Goal: Communication & Community: Answer question/provide support

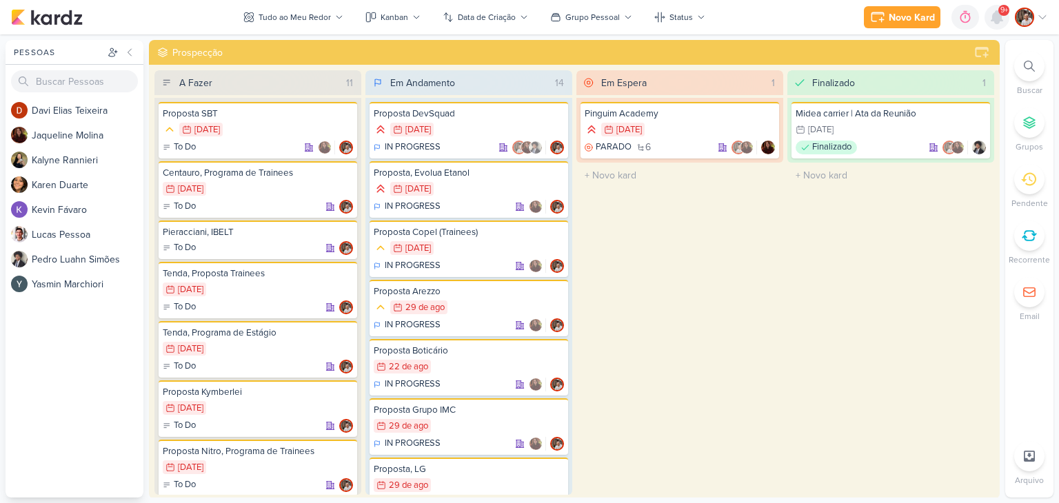
scroll to position [138, 0]
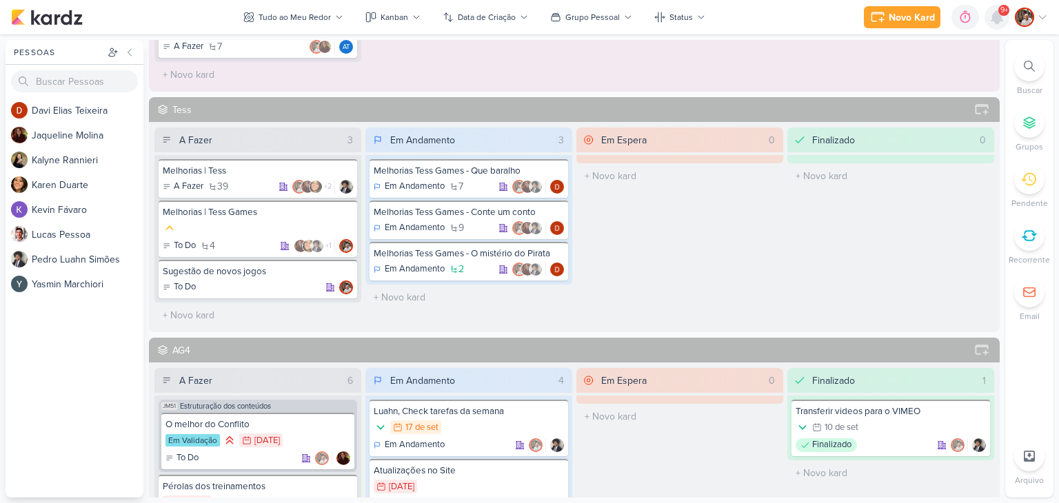
click at [998, 17] on icon at bounding box center [996, 17] width 11 height 12
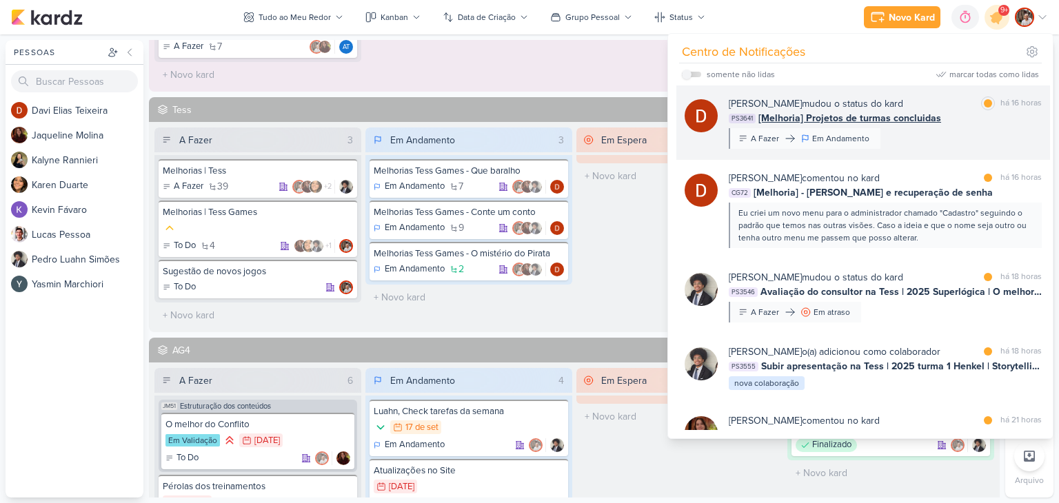
click at [911, 121] on span "[Melhoria] Projetos de turmas concluidas" at bounding box center [849, 118] width 183 height 14
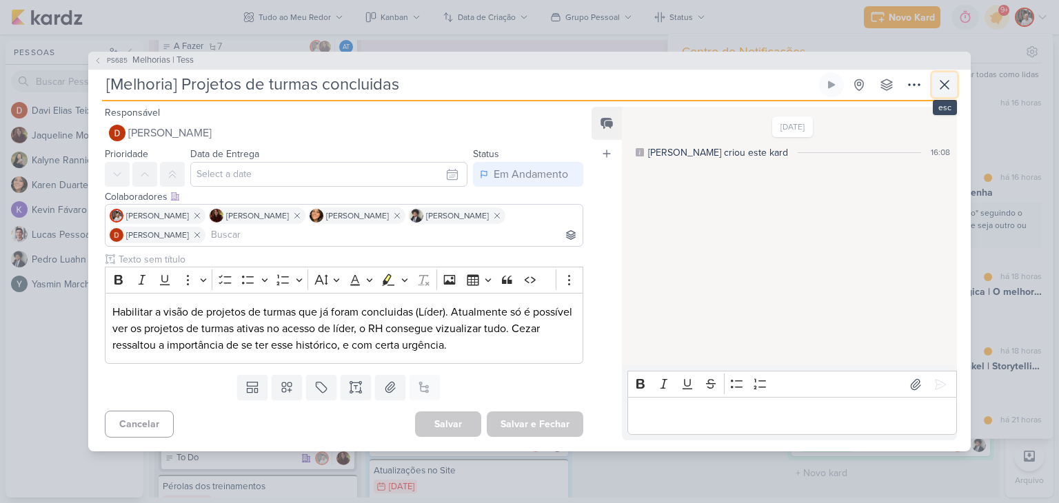
click at [948, 88] on icon at bounding box center [944, 85] width 8 height 8
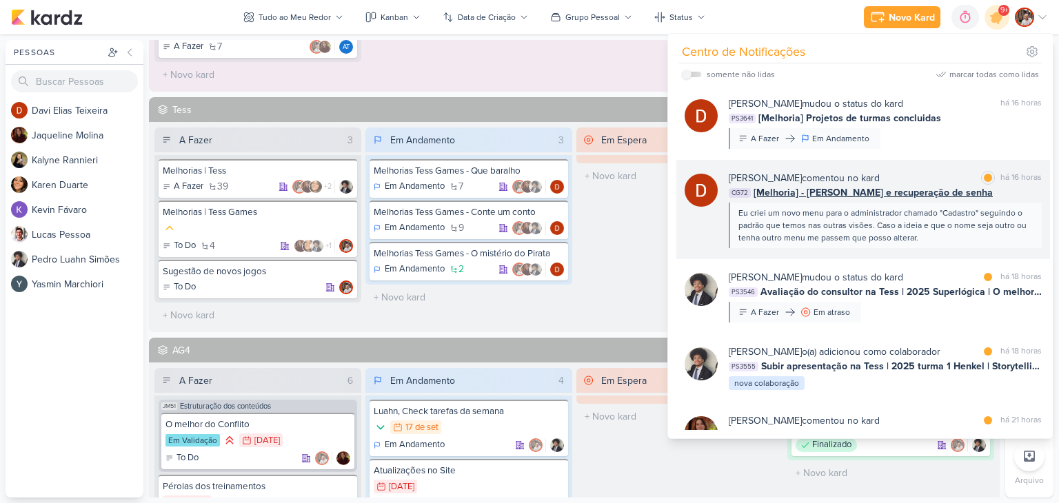
click at [885, 189] on span "[Melhoria] - [PERSON_NAME] e recuperação de senha" at bounding box center [873, 192] width 239 height 14
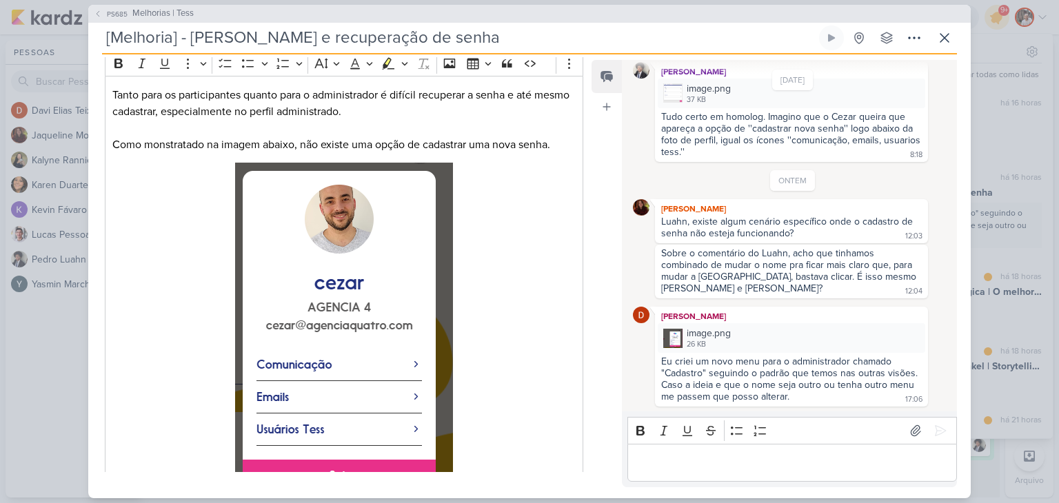
scroll to position [150, 0]
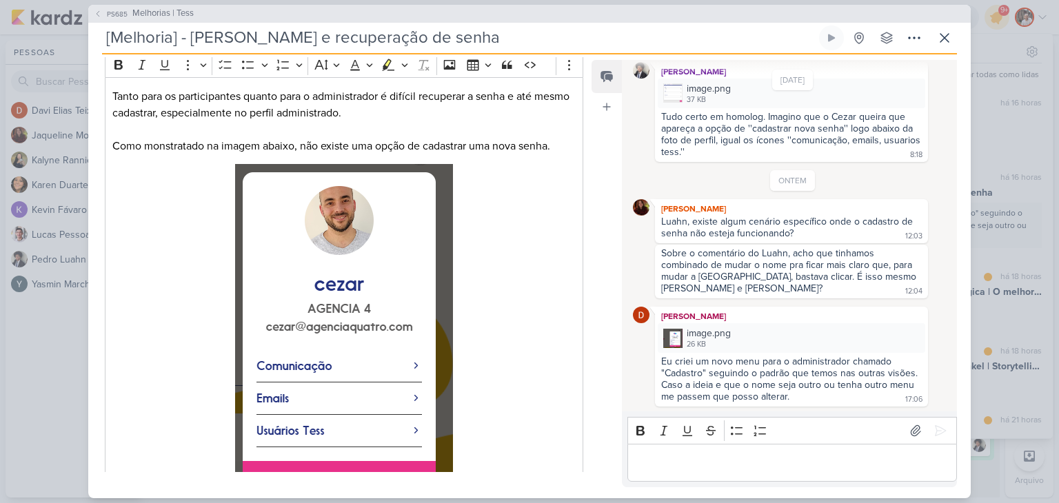
click at [809, 278] on div "Sobre o comentário do Luahn, acho que tinhamos combinado de mudar o nome pra fi…" at bounding box center [790, 271] width 258 height 47
drag, startPoint x: 809, startPoint y: 278, endPoint x: 924, endPoint y: 249, distance: 118.1
click at [924, 249] on div "Sobre o comentário do Luahn, acho que tinhamos combinado de mudar o nome pra fi…" at bounding box center [793, 272] width 320 height 54
click at [768, 219] on div "Luahn, existe algum cenário específico onde o cadastro de senha não esteja func…" at bounding box center [788, 227] width 254 height 23
click at [764, 279] on div "Sobre o comentário do Luahn, acho que tinhamos combinado de mudar o nome pra fi…" at bounding box center [790, 271] width 258 height 47
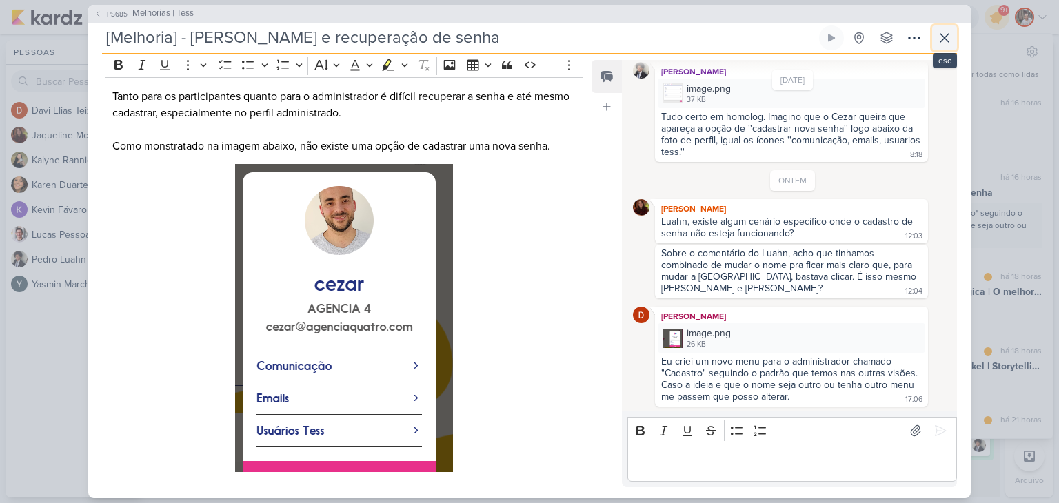
click at [951, 42] on icon at bounding box center [944, 38] width 17 height 17
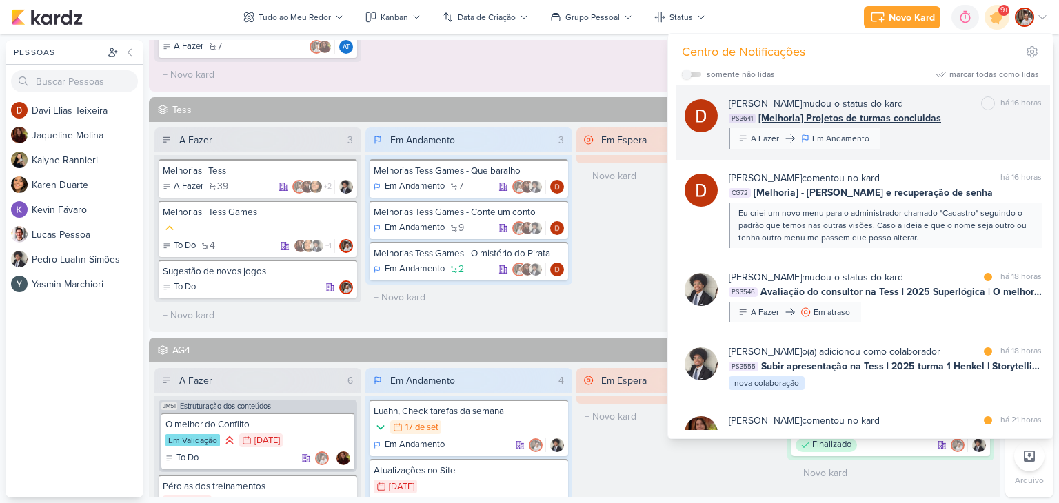
click at [910, 123] on span "[Melhoria] Projetos de turmas concluidas" at bounding box center [849, 118] width 183 height 14
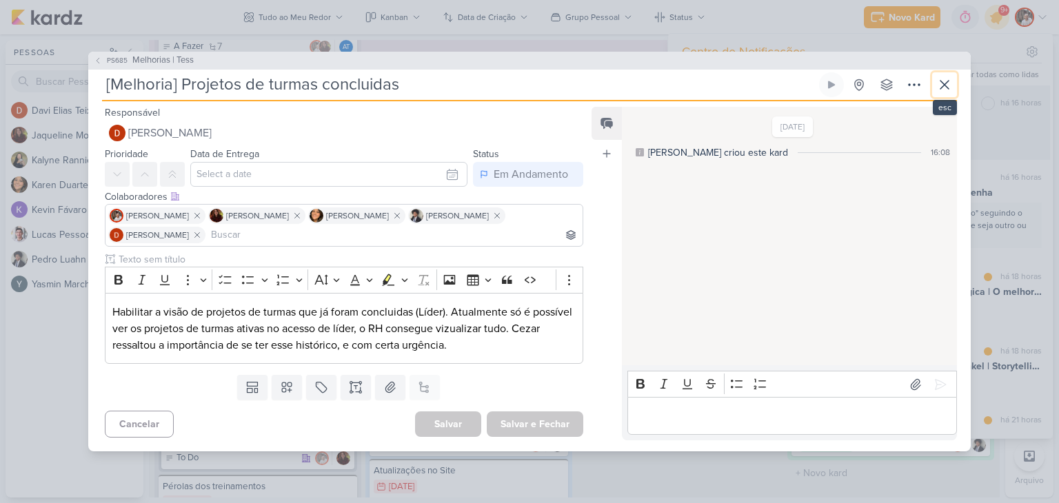
click at [947, 88] on icon at bounding box center [944, 85] width 17 height 17
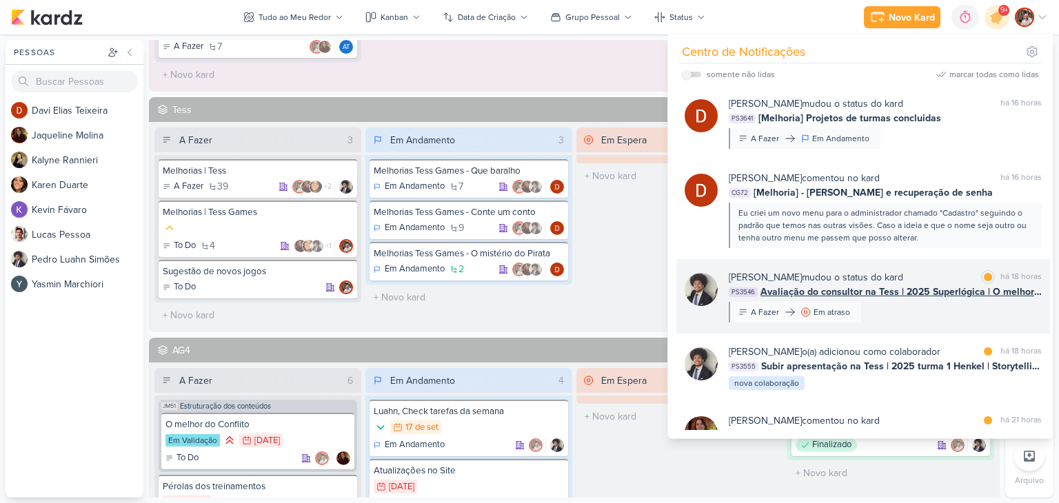
click at [914, 292] on span "Avaliação do consultor na Tess | 2025 Superlógica | O melhor do Conflito" at bounding box center [900, 292] width 281 height 14
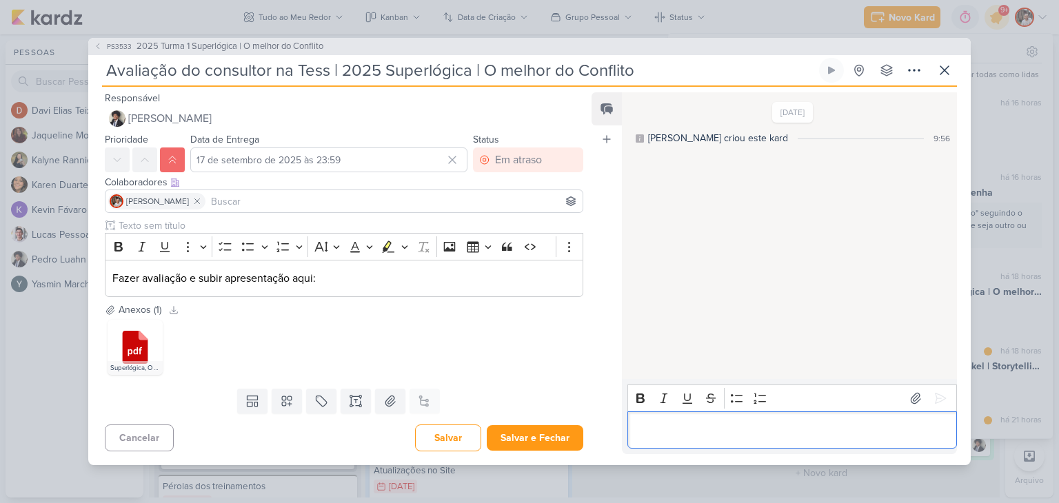
click at [678, 436] on p "Editor editing area: main" at bounding box center [791, 430] width 315 height 17
click at [934, 392] on icon at bounding box center [941, 399] width 14 height 14
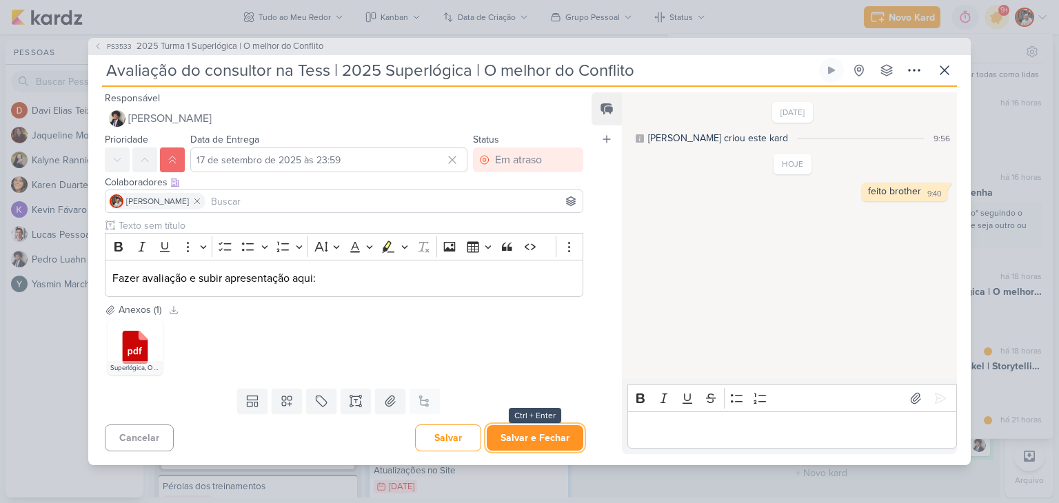
click at [543, 443] on button "Salvar e Fechar" at bounding box center [535, 438] width 97 height 26
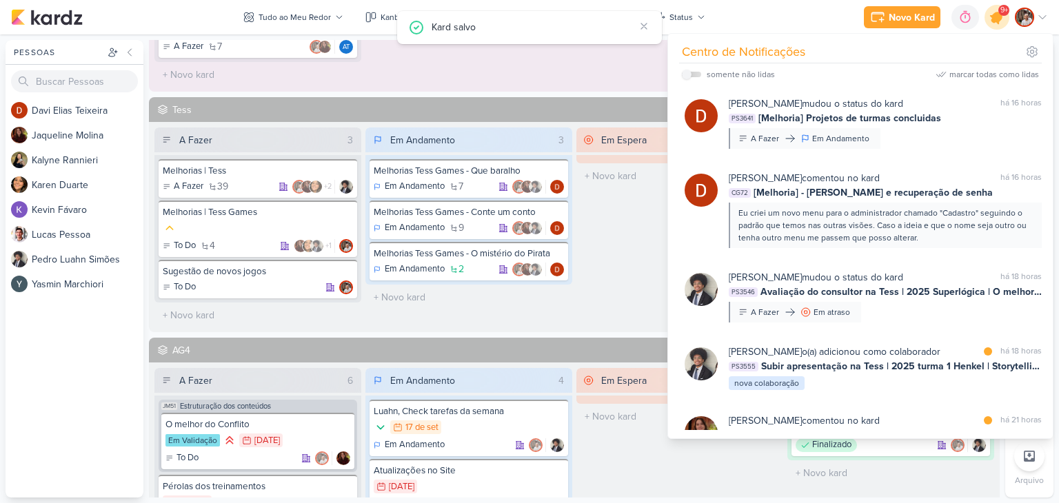
click at [994, 19] on icon at bounding box center [997, 17] width 17 height 17
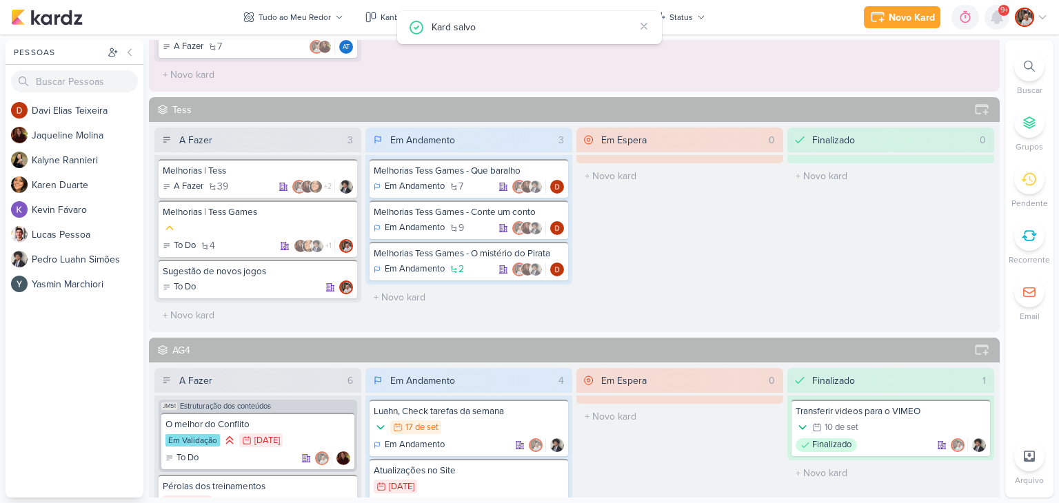
click at [995, 20] on icon at bounding box center [996, 17] width 11 height 12
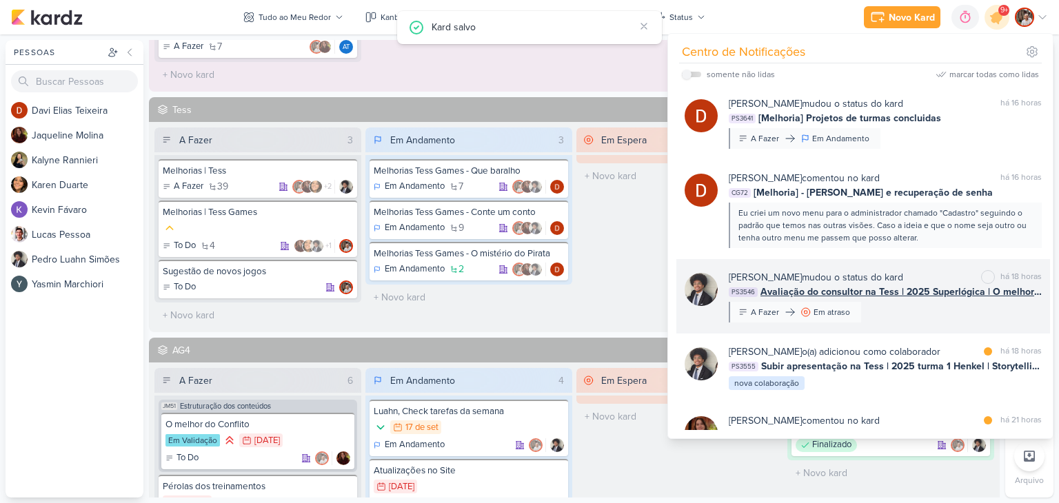
scroll to position [69, 0]
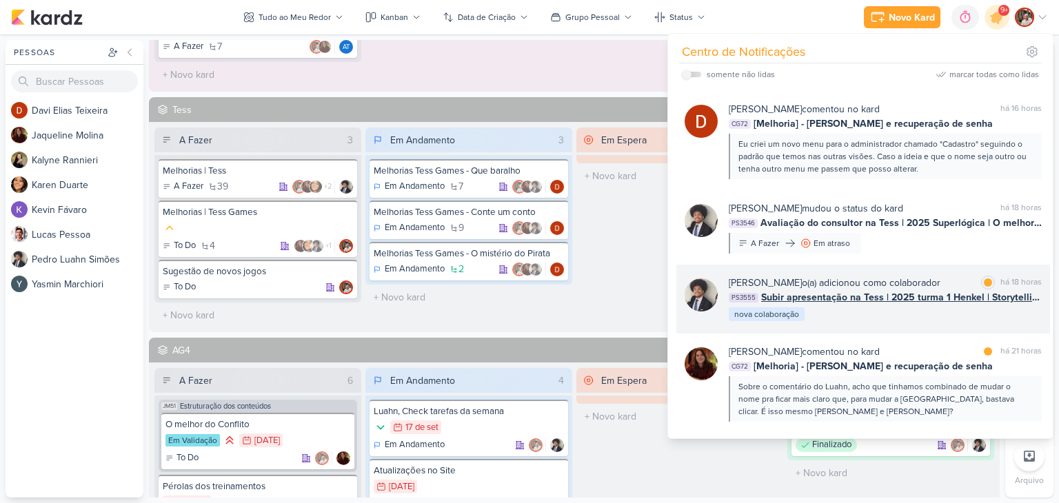
click at [940, 304] on span "Subir apresentação na Tess | 2025 turma 1 Henkel | Storytelling" at bounding box center [901, 297] width 281 height 14
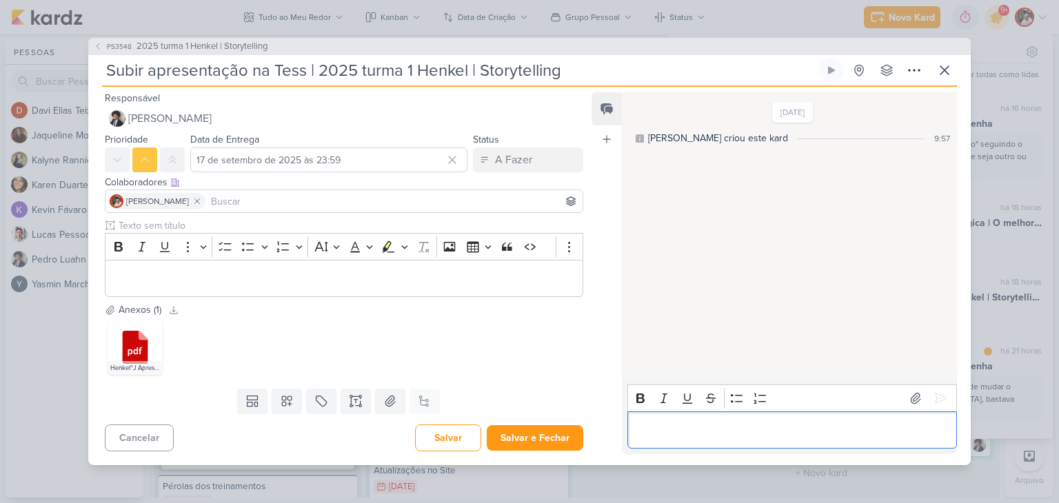
click at [669, 430] on p "Editor editing area: main" at bounding box center [791, 430] width 315 height 17
click at [938, 397] on icon at bounding box center [941, 399] width 10 height 10
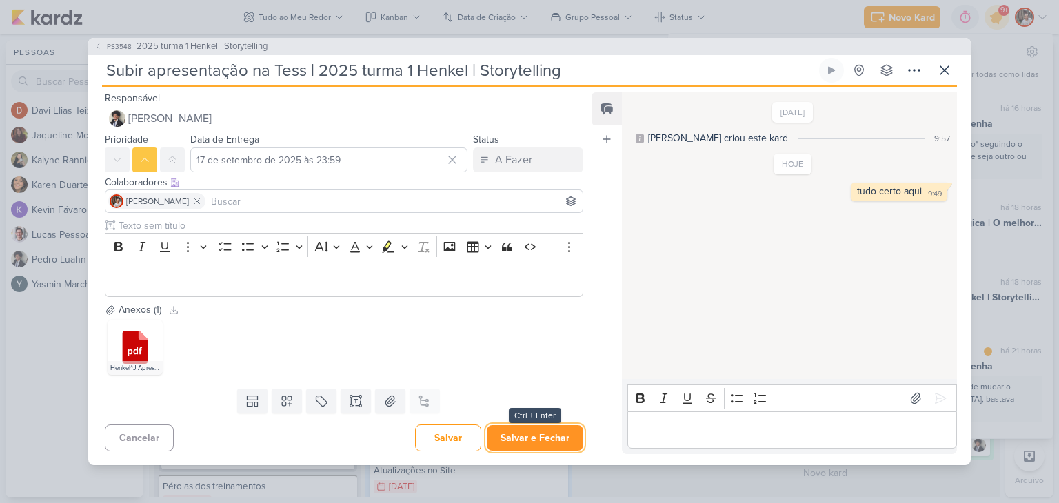
click at [556, 442] on button "Salvar e Fechar" at bounding box center [535, 438] width 97 height 26
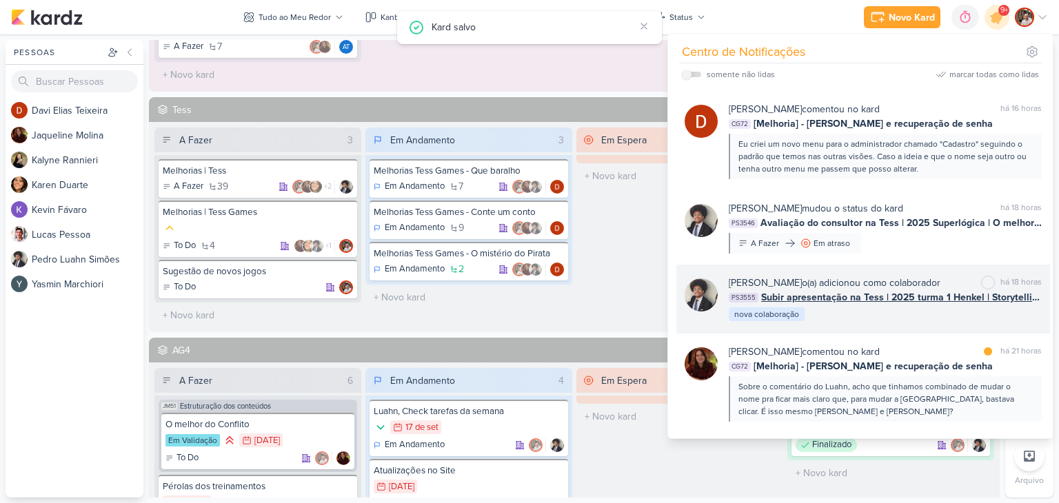
scroll to position [138, 0]
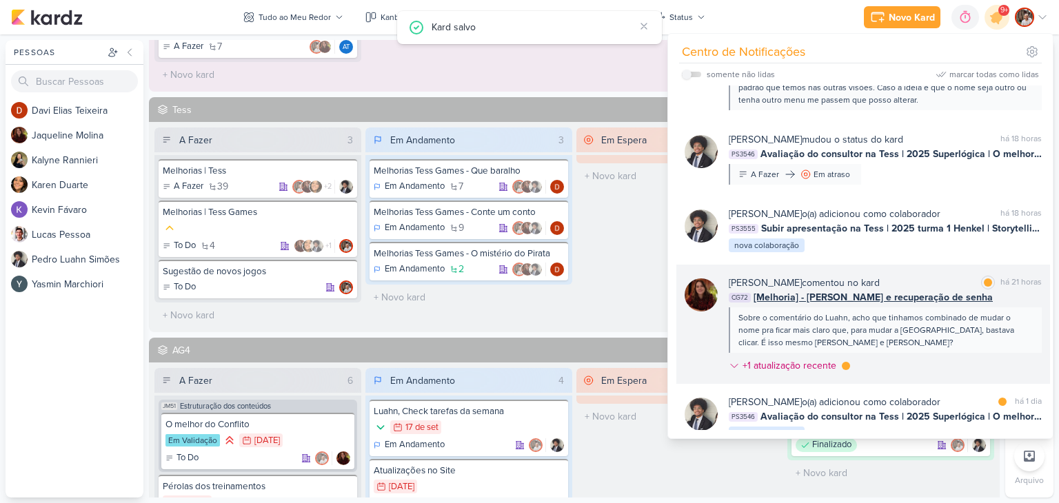
click at [899, 303] on span "[Melhoria] - [PERSON_NAME] e recuperação de senha" at bounding box center [873, 297] width 239 height 14
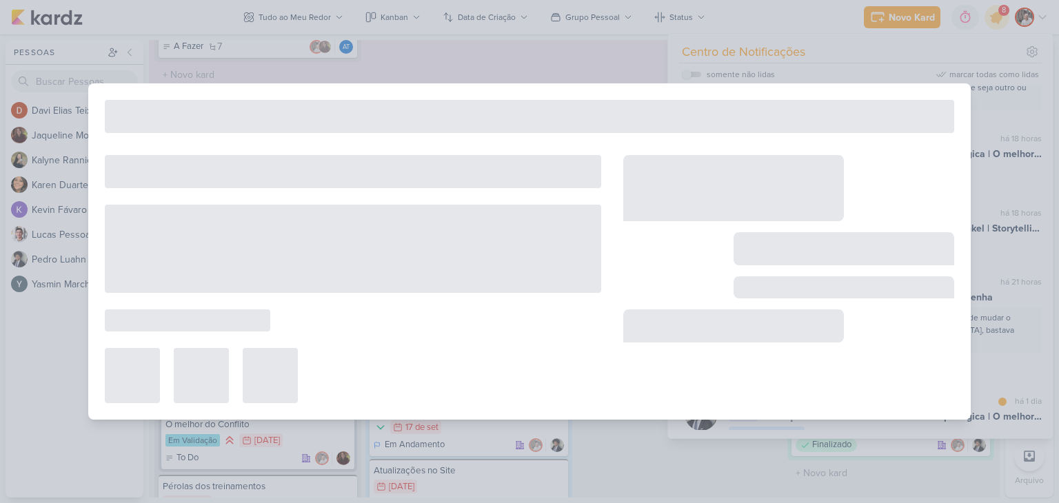
type input "[Melhoria] - [PERSON_NAME] e recuperação de senha"
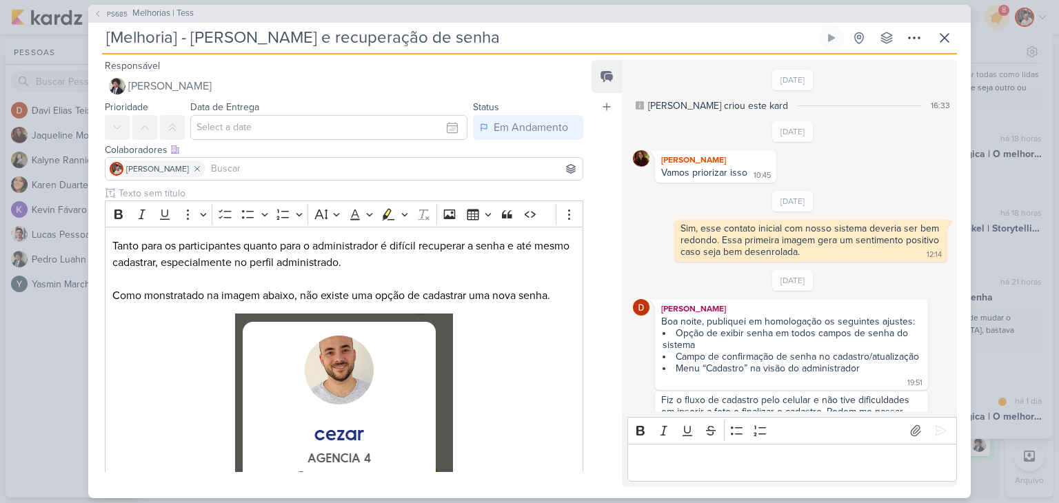
scroll to position [428, 0]
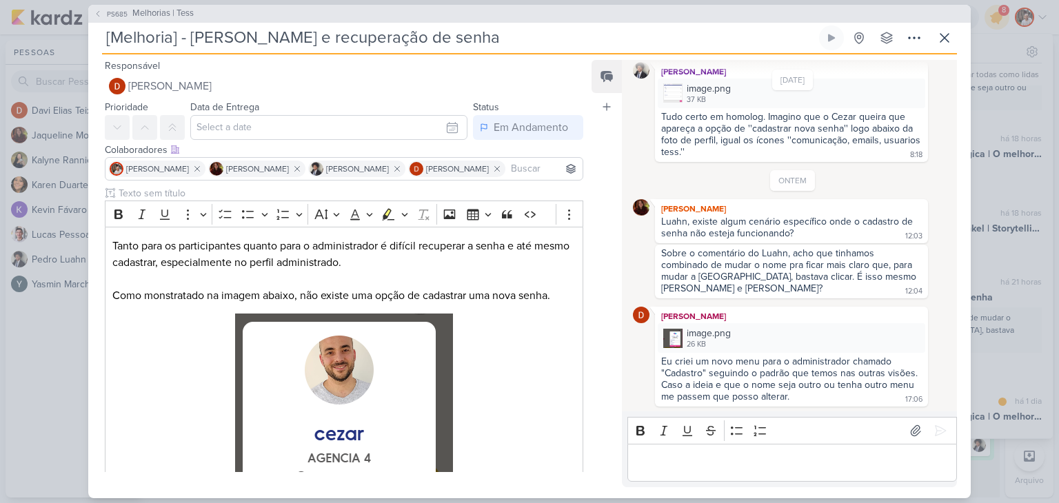
click at [750, 461] on p "Editor editing area: main" at bounding box center [791, 462] width 315 height 17
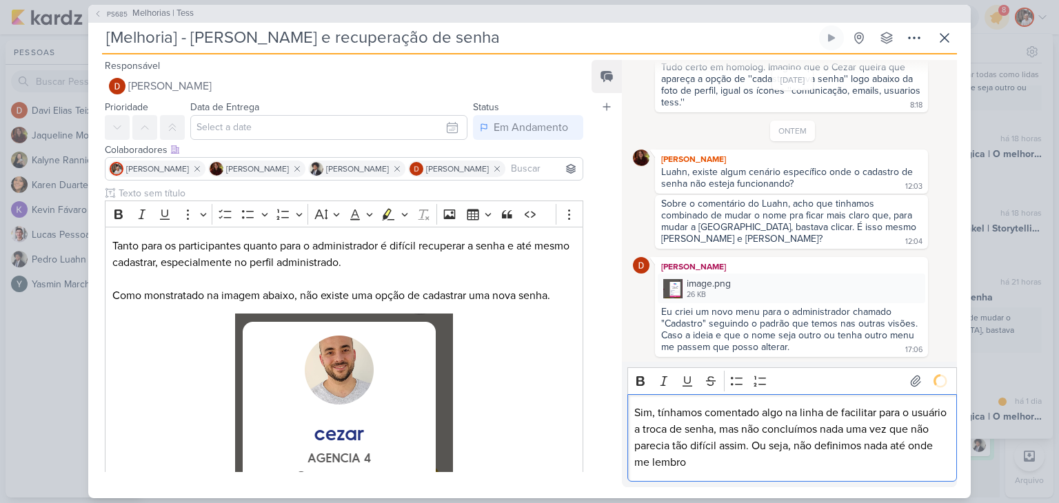
scroll to position [518, 0]
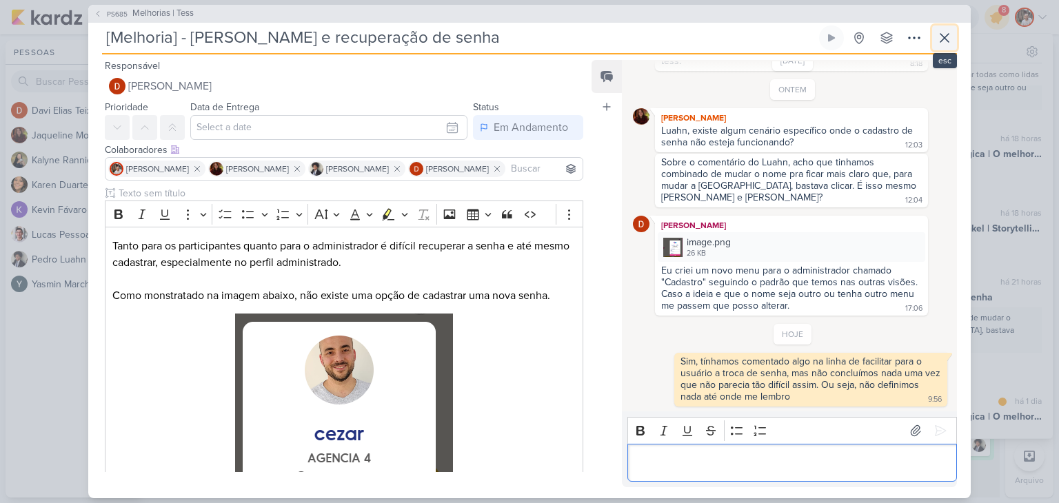
click at [949, 41] on icon at bounding box center [944, 38] width 17 height 17
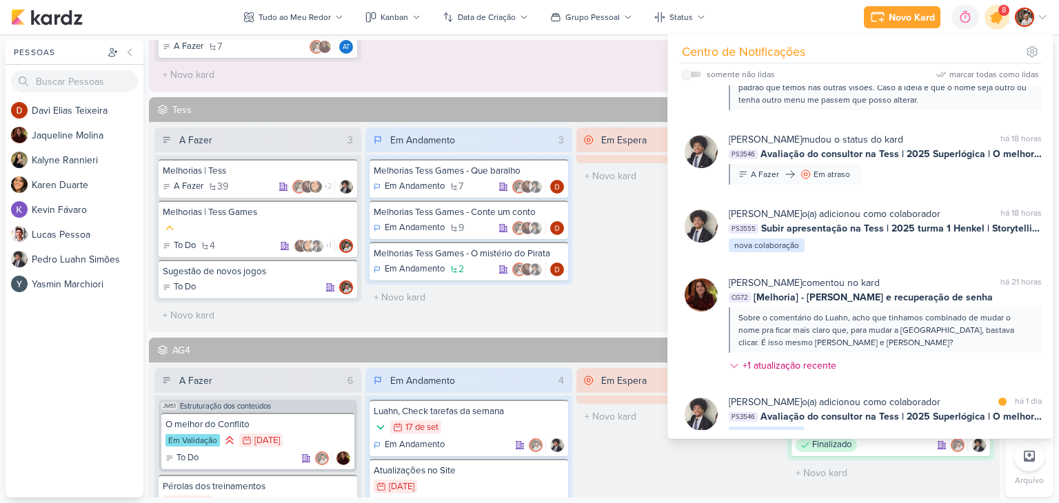
click at [998, 17] on icon at bounding box center [997, 17] width 17 height 17
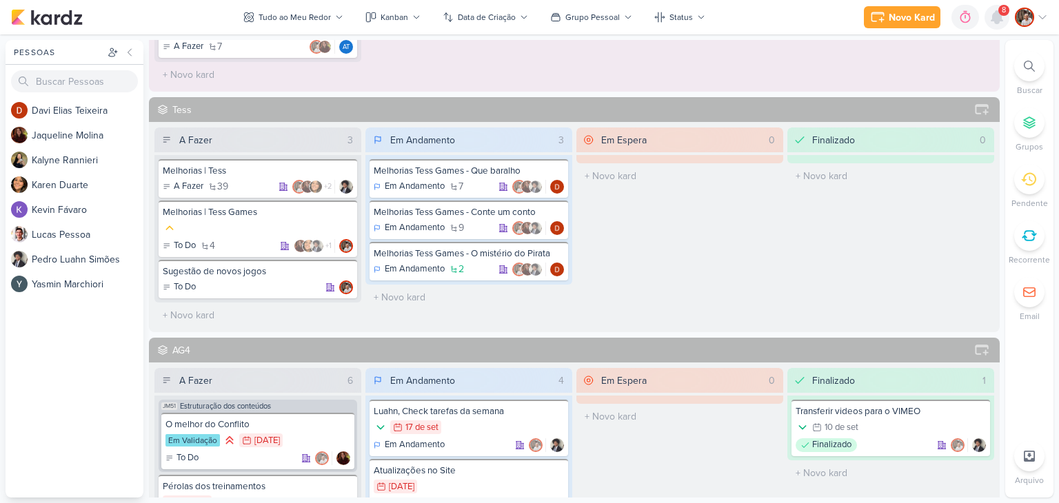
click at [1002, 17] on icon at bounding box center [997, 17] width 17 height 17
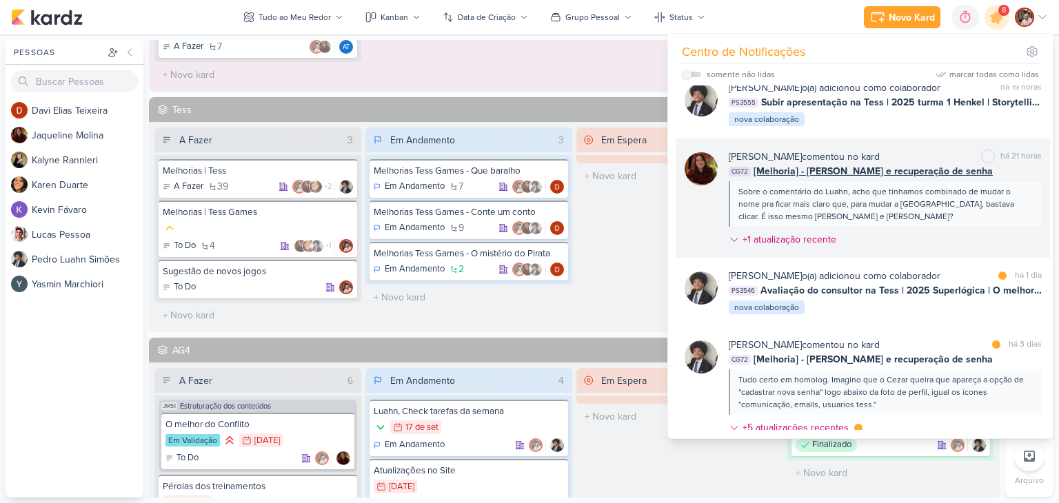
scroll to position [276, 0]
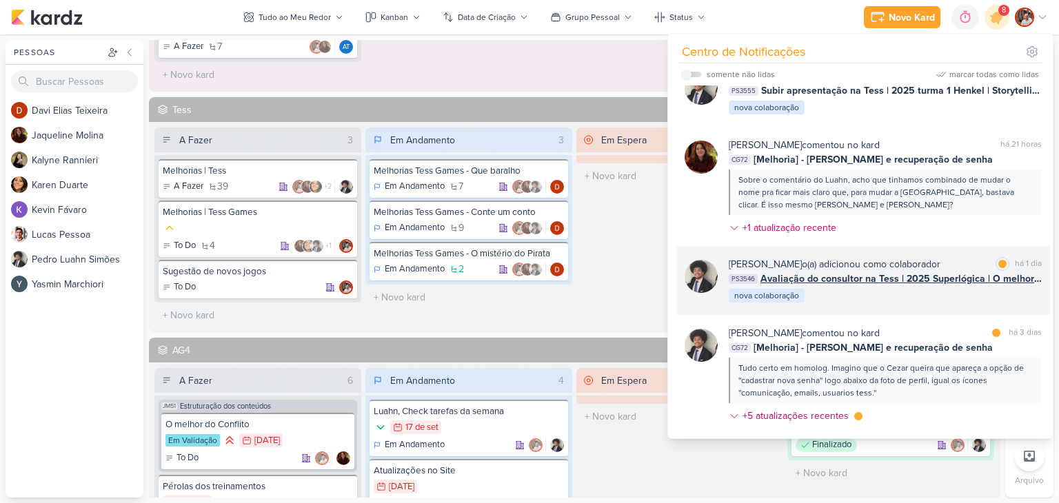
click at [934, 276] on span "Avaliação do consultor na Tess | 2025 Superlógica | O melhor do Conflito" at bounding box center [900, 279] width 281 height 14
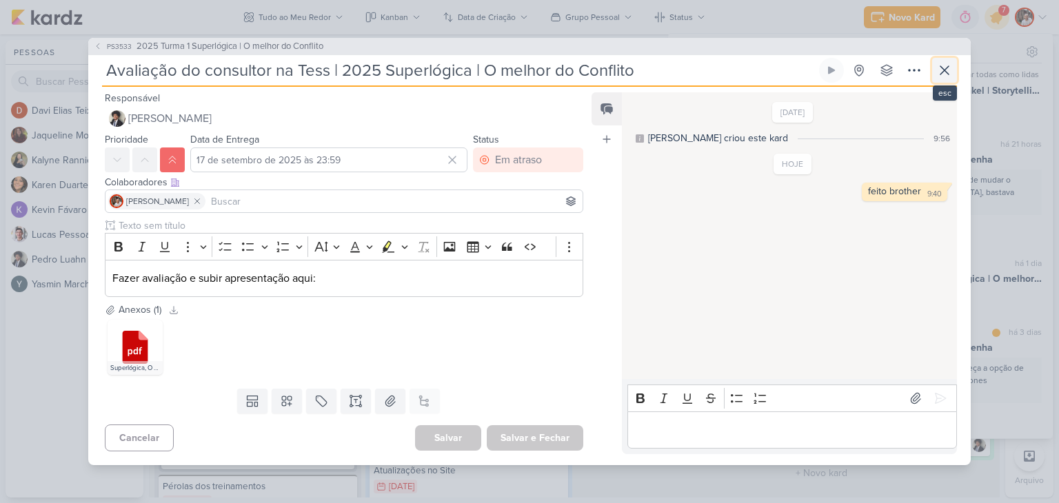
click at [947, 76] on icon at bounding box center [944, 70] width 17 height 17
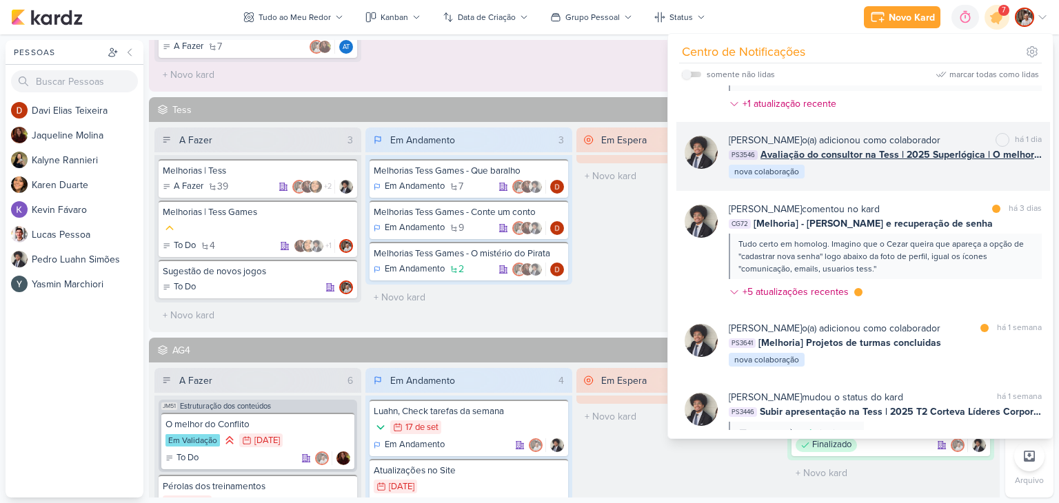
scroll to position [414, 0]
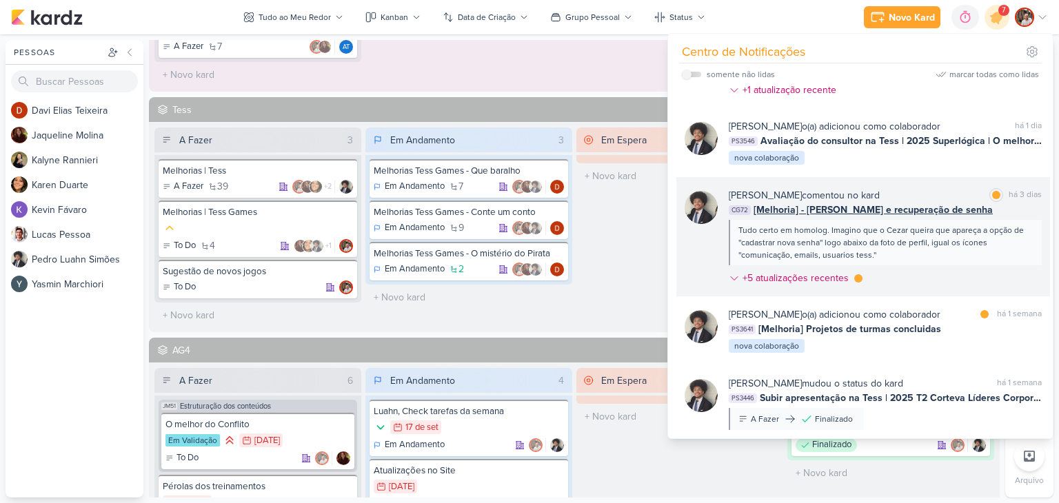
click at [952, 227] on div "Tudo certo em homolog. Imagino que o Cezar queira que apareça a opção de ''cada…" at bounding box center [884, 242] width 292 height 37
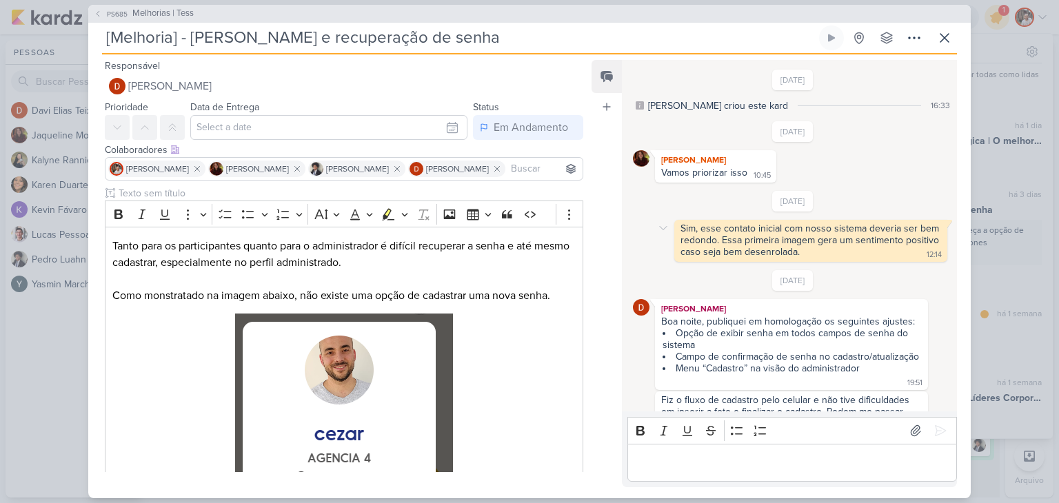
scroll to position [518, 0]
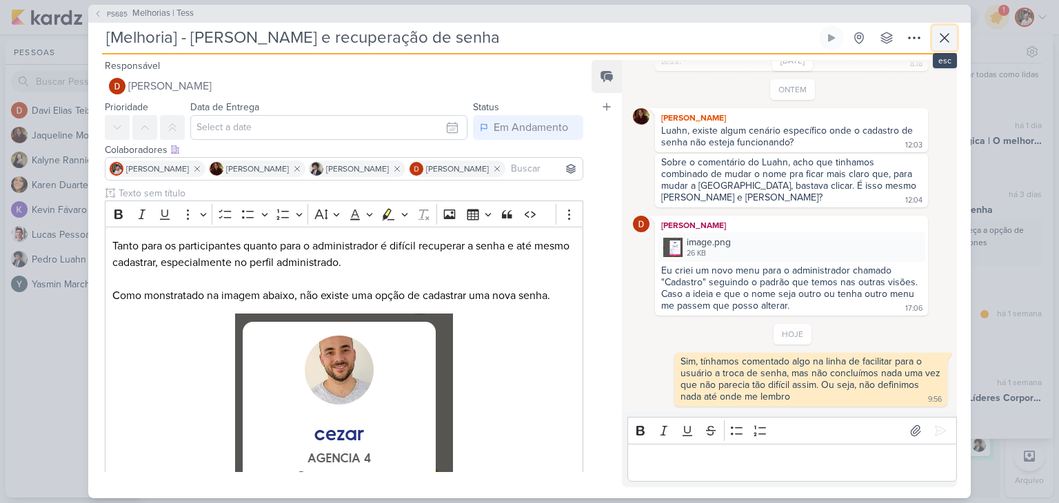
click at [939, 39] on icon at bounding box center [944, 38] width 17 height 17
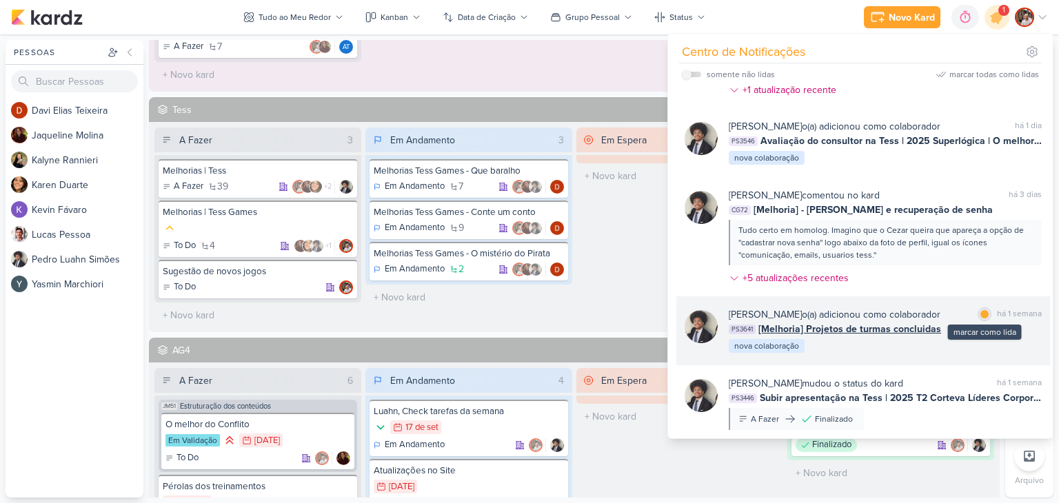
click at [980, 312] on div at bounding box center [984, 314] width 8 height 8
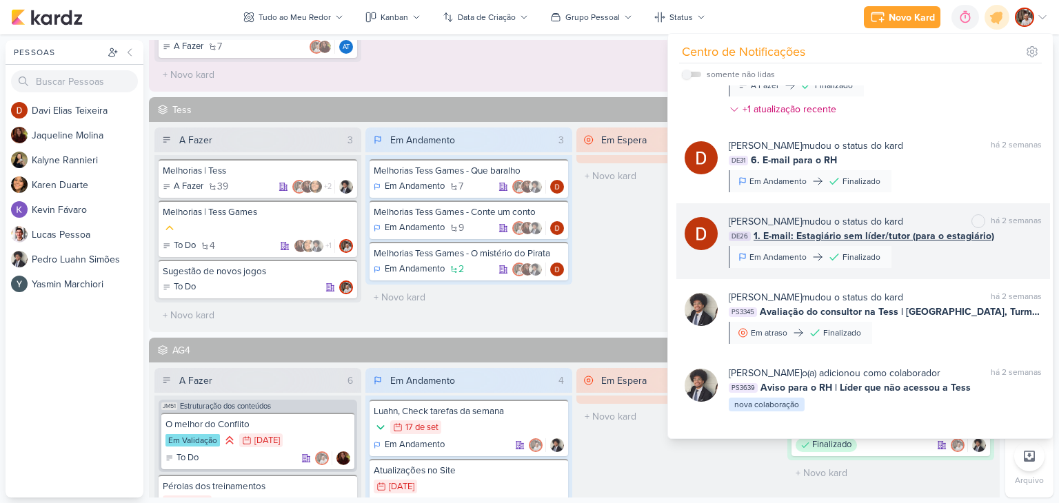
scroll to position [809, 0]
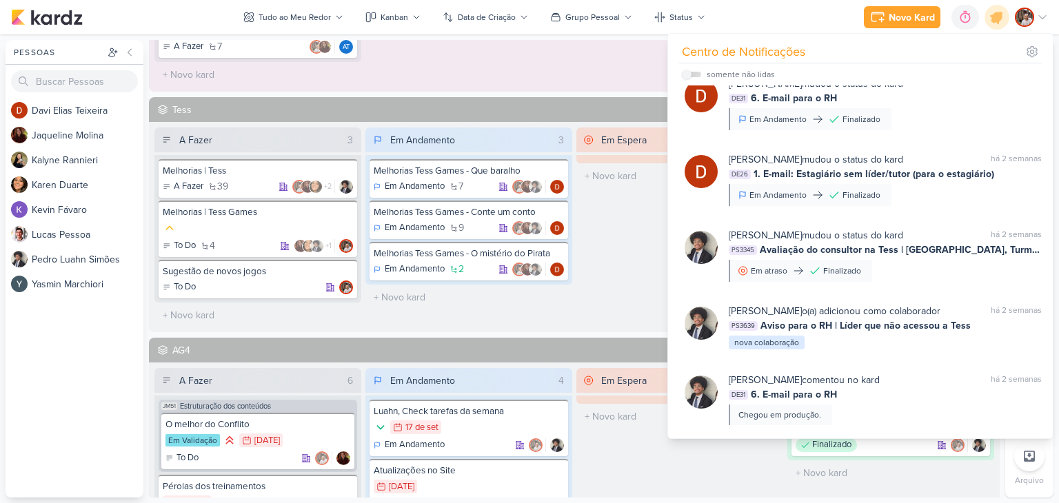
click at [694, 74] on label at bounding box center [691, 75] width 19 height 6
click at [692, 74] on input "checkbox" at bounding box center [687, 75] width 10 height 10
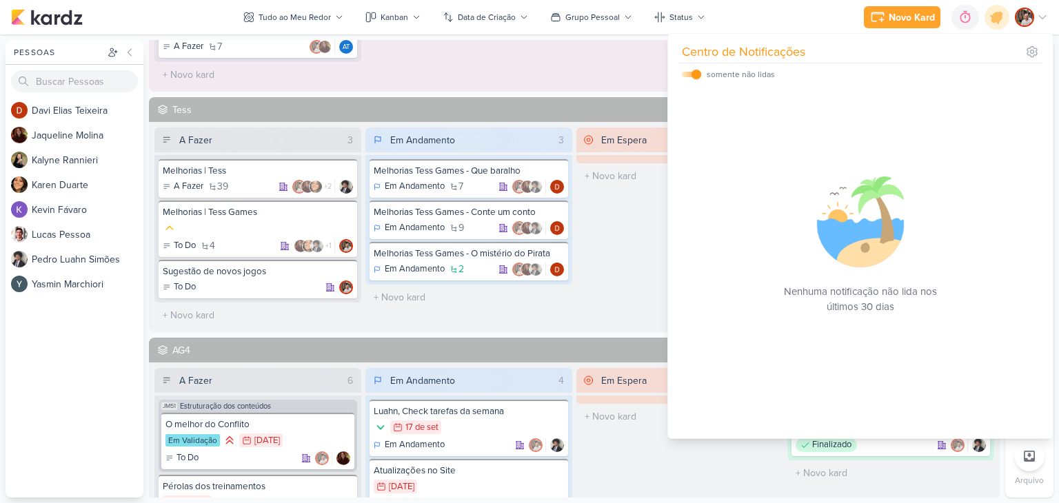
click at [694, 74] on input "checkbox" at bounding box center [697, 75] width 10 height 10
checkbox input "false"
